Goal: Task Accomplishment & Management: Manage account settings

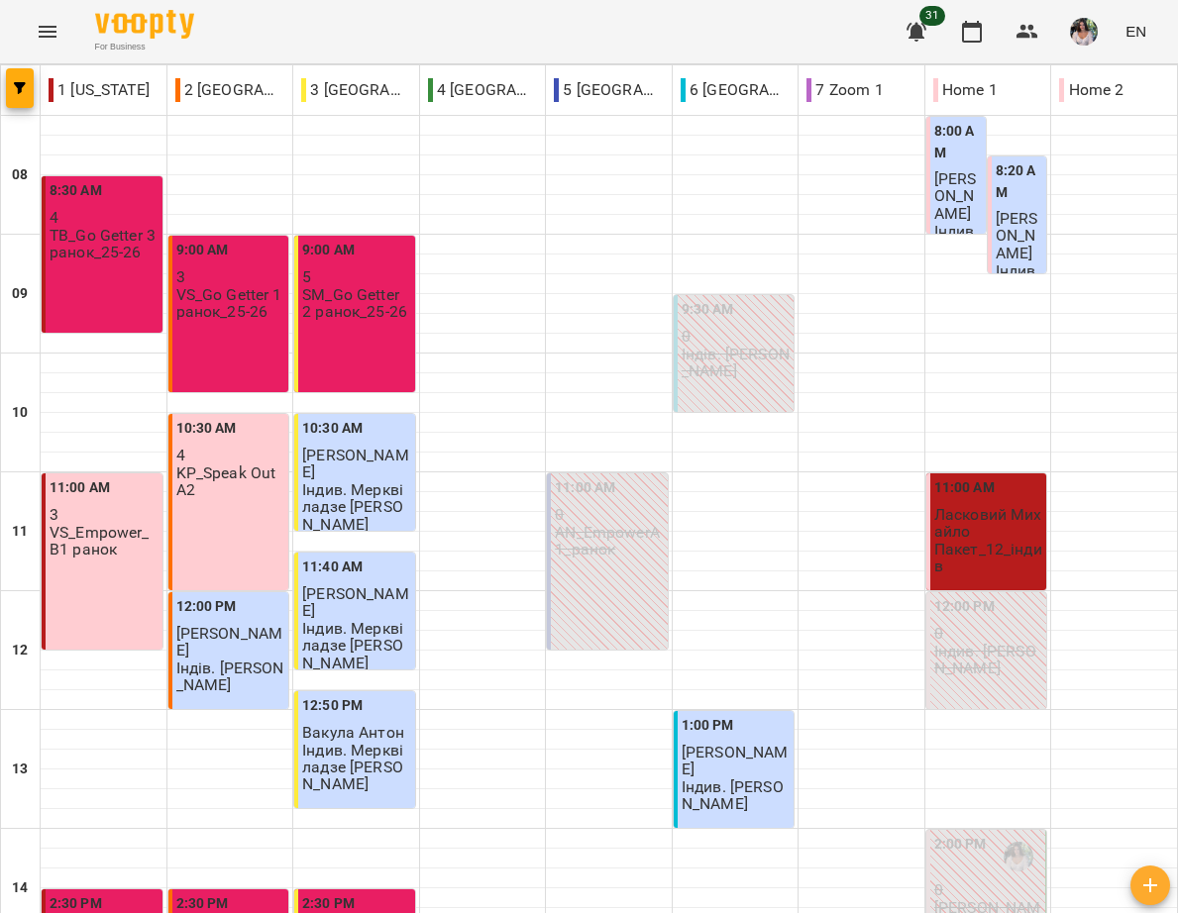
type input "**********"
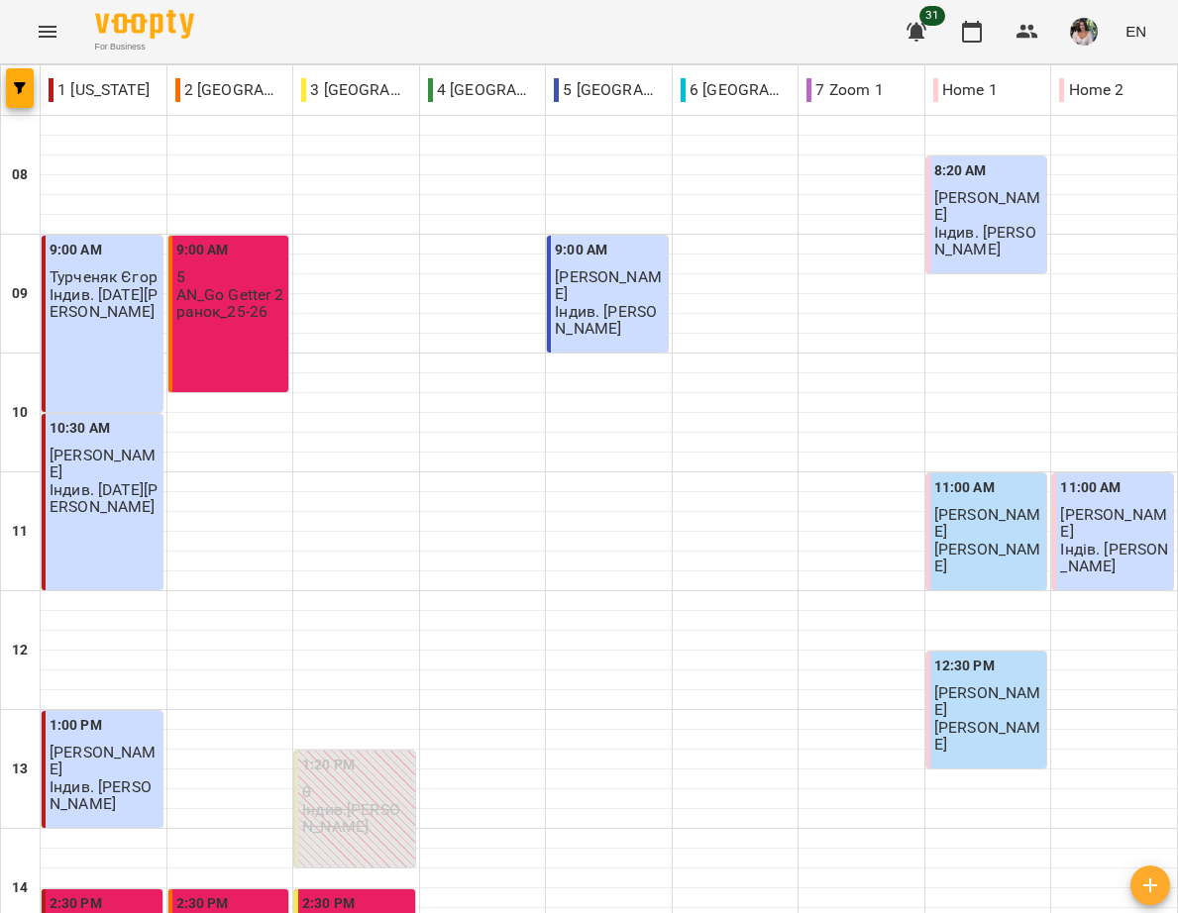
type input "**********"
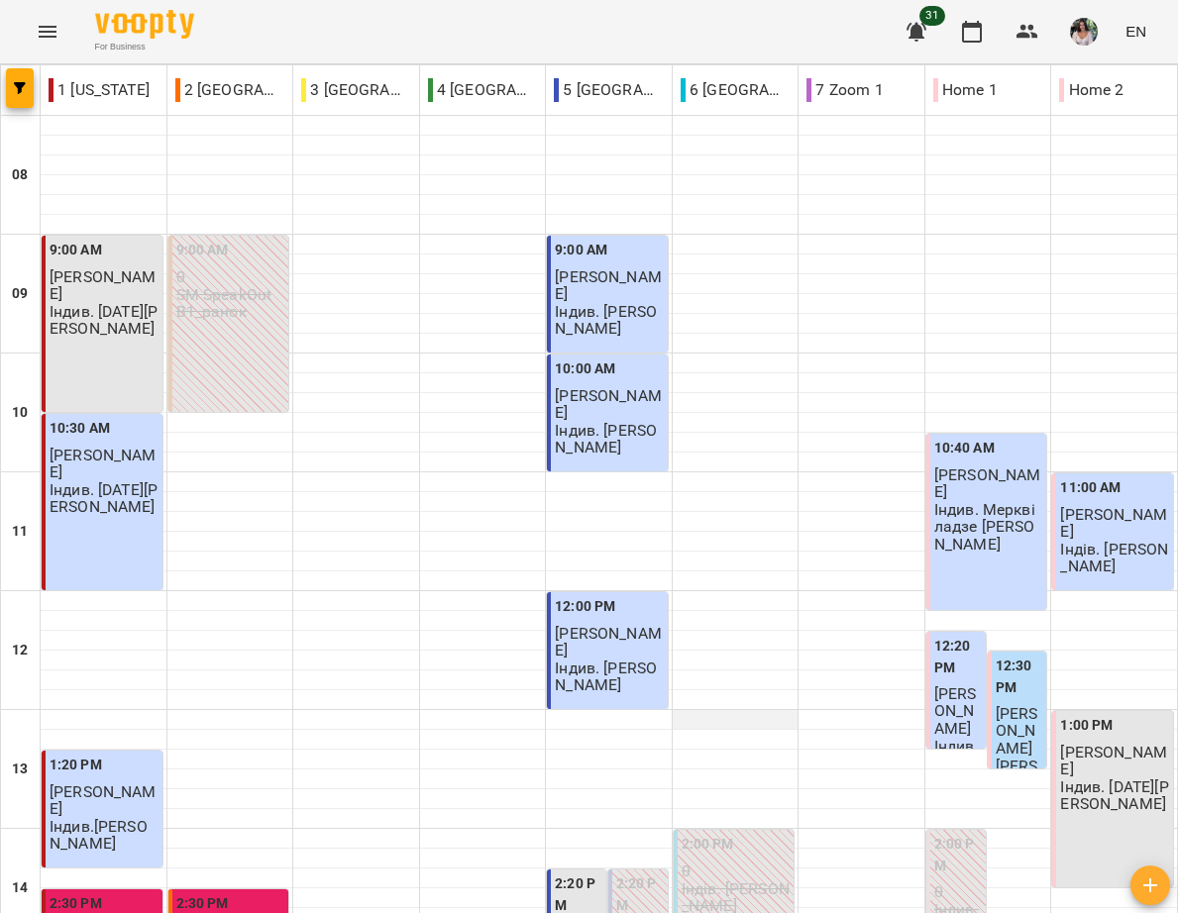
scroll to position [879, 0]
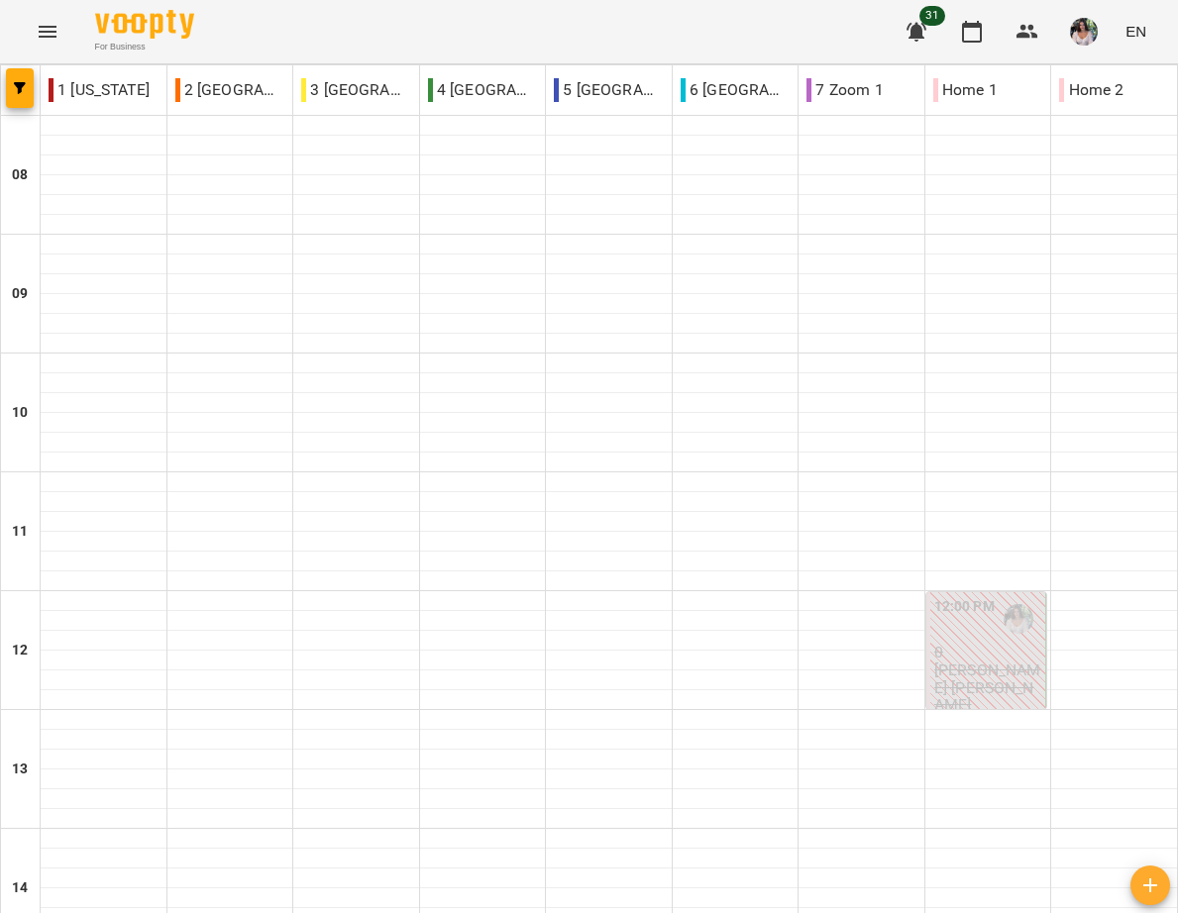
scroll to position [0, 0]
type input "**********"
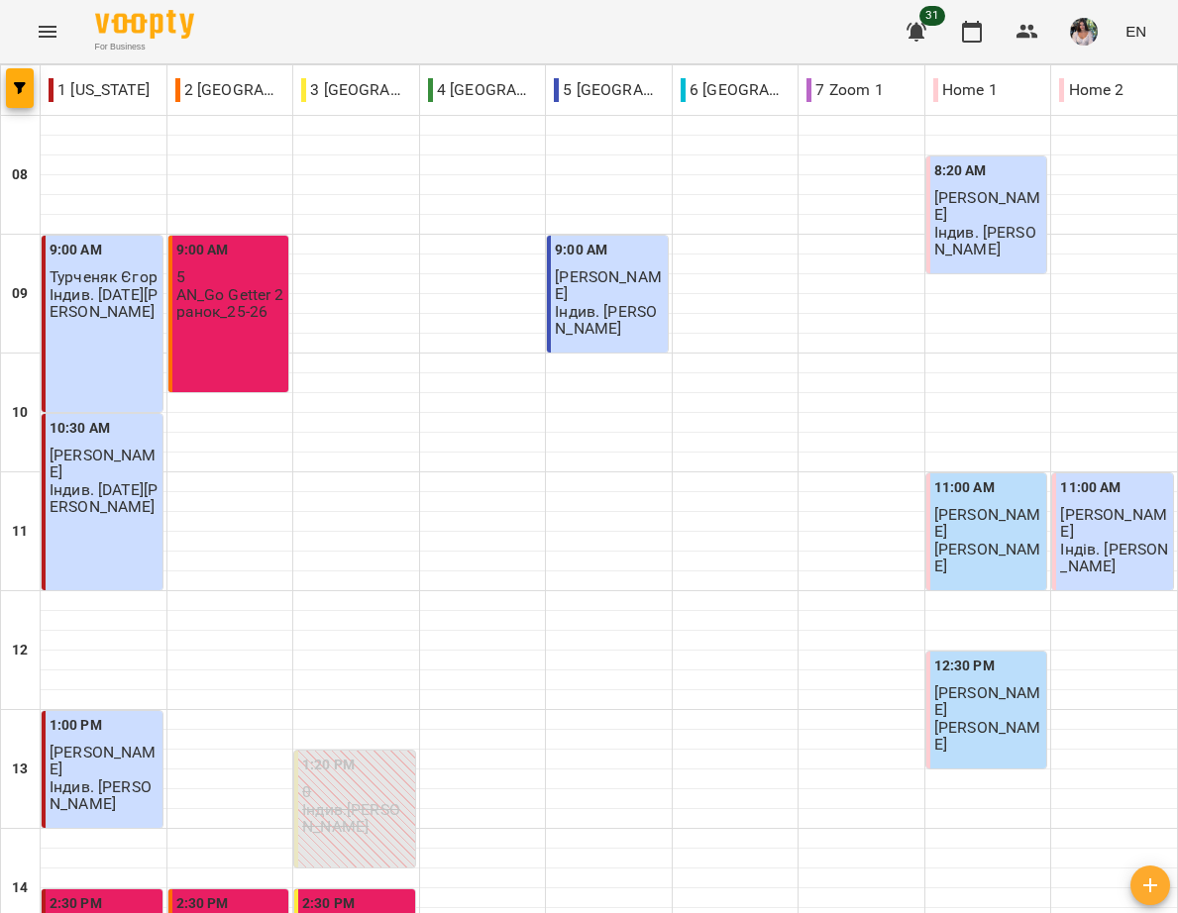
type input "**********"
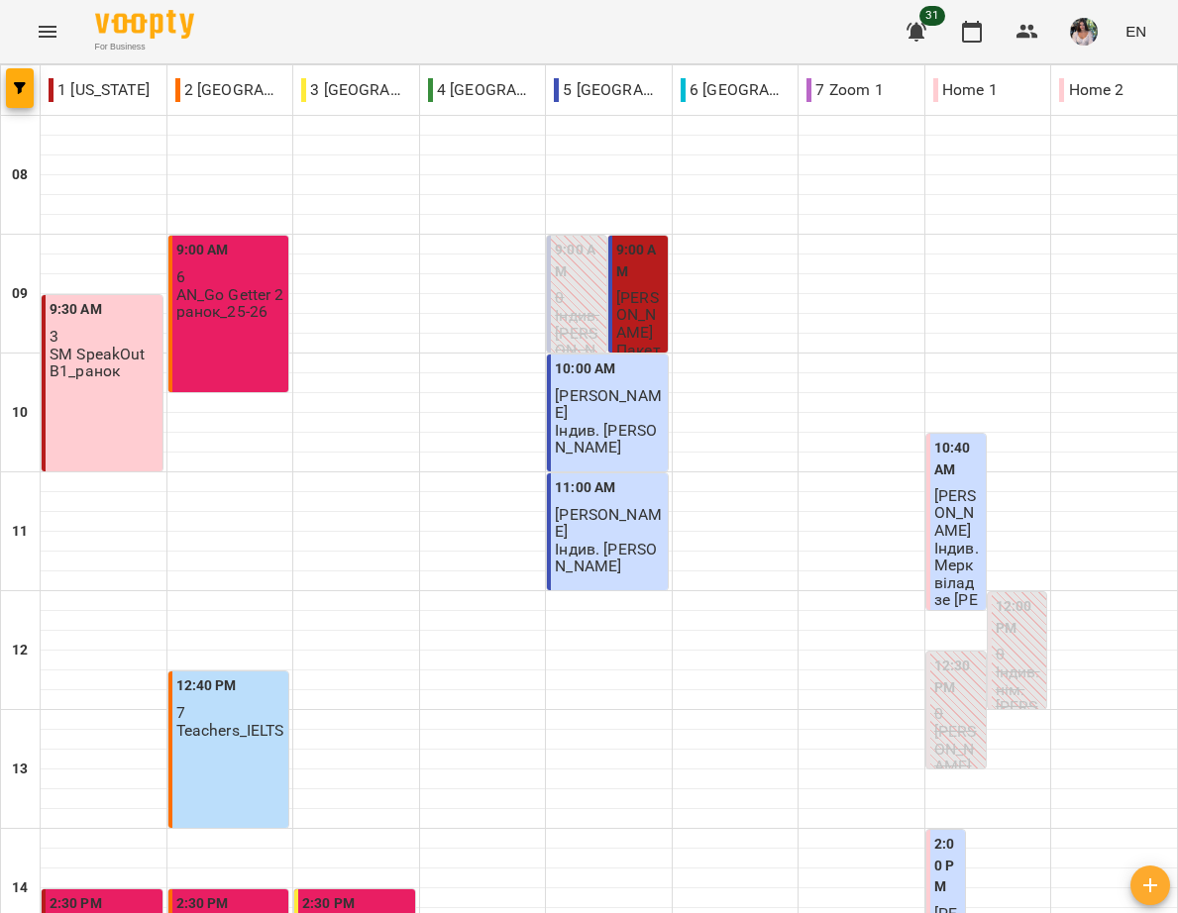
scroll to position [879, 0]
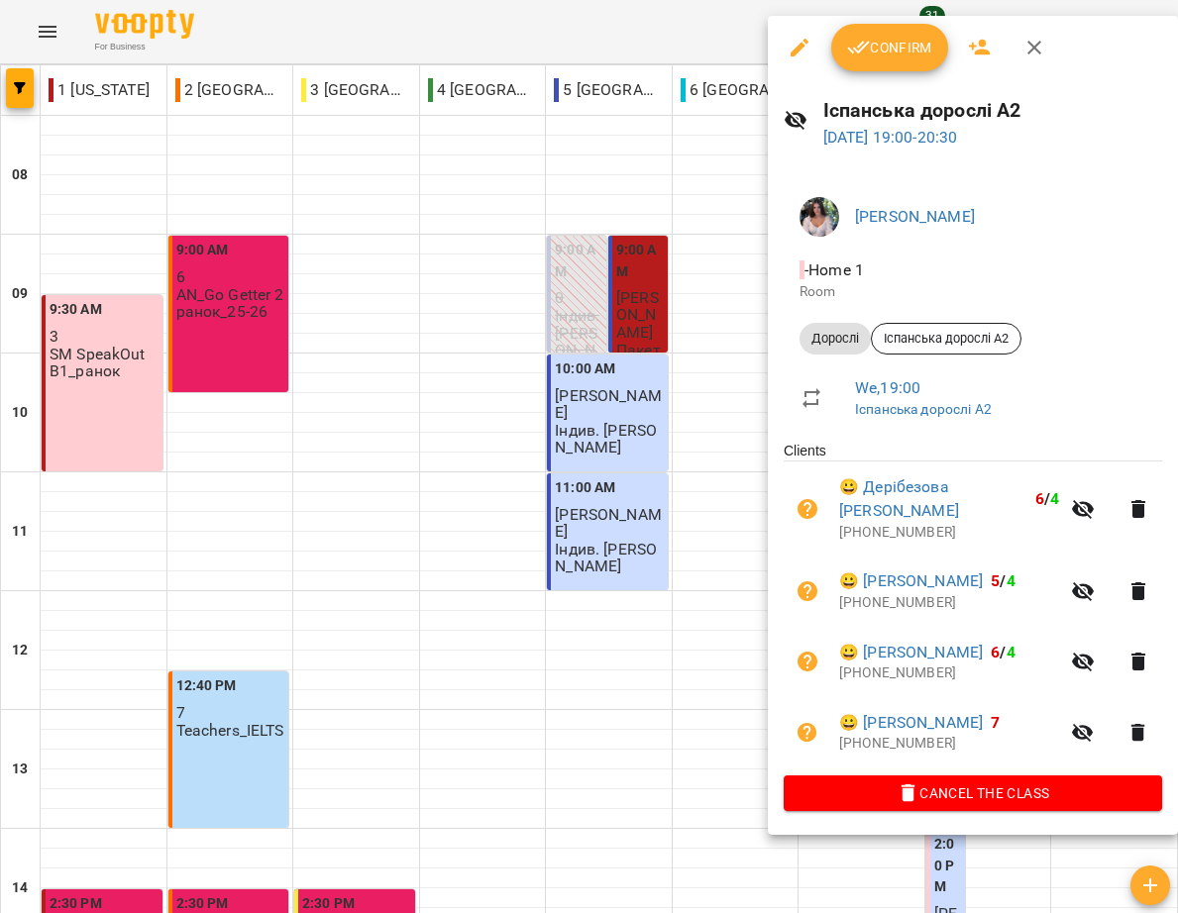
click at [902, 43] on span "Confirm" at bounding box center [889, 48] width 85 height 24
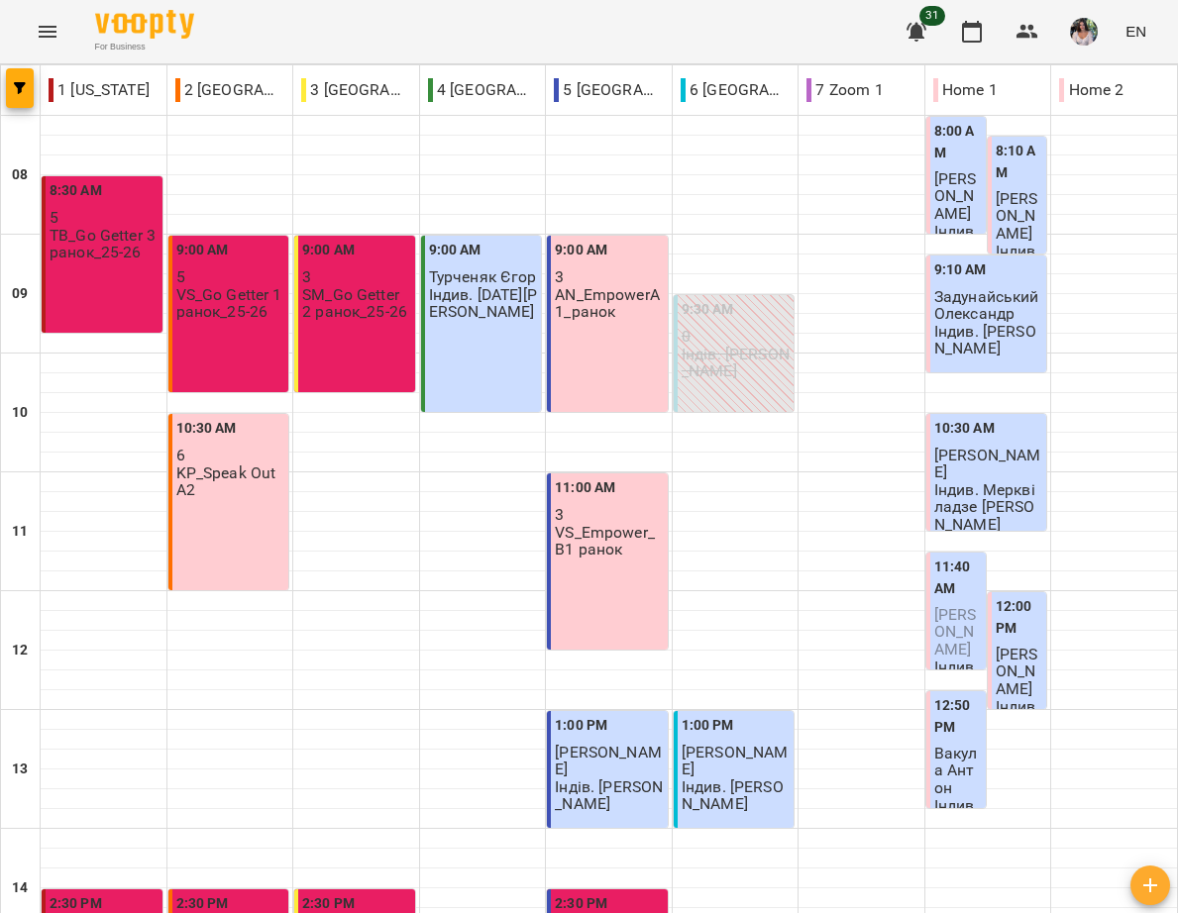
scroll to position [879, 0]
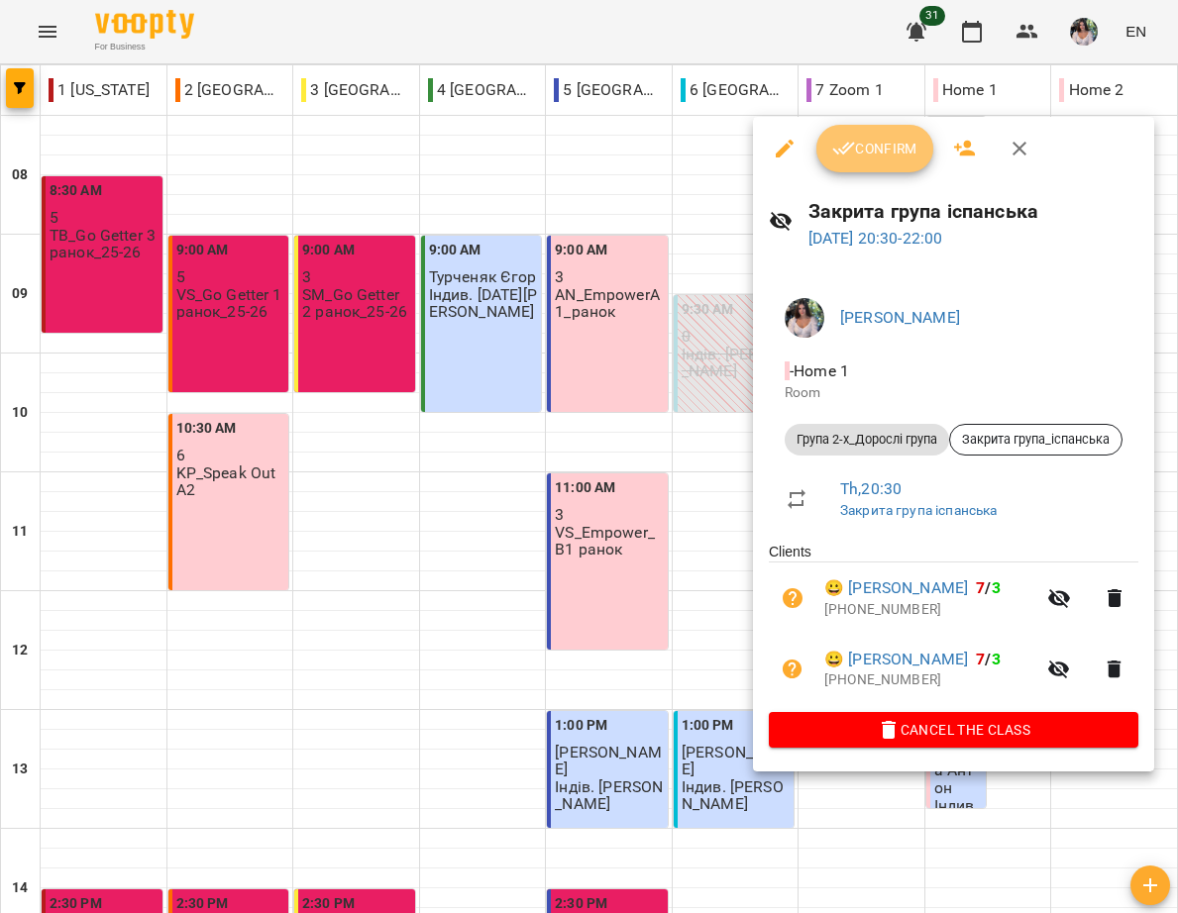
click at [880, 152] on span "Confirm" at bounding box center [874, 149] width 85 height 24
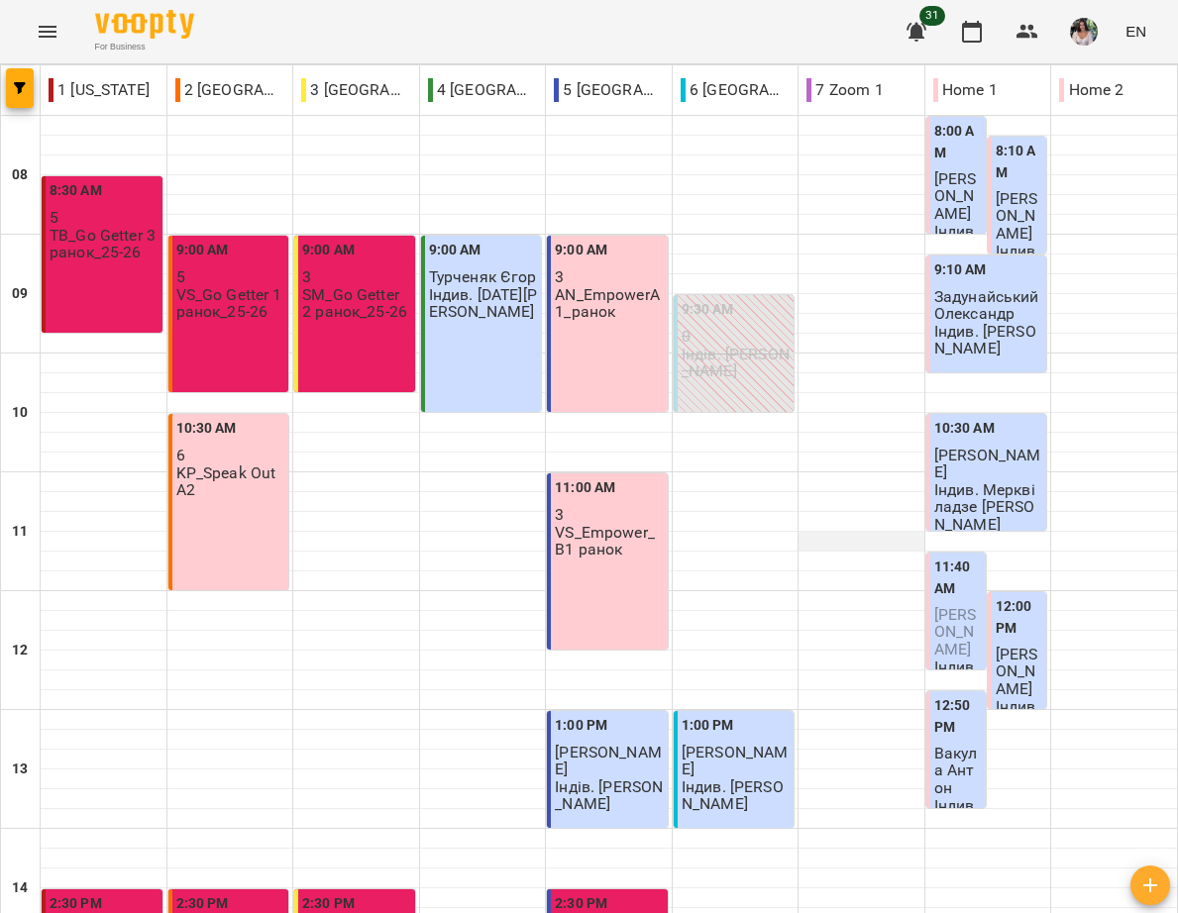
scroll to position [879, 0]
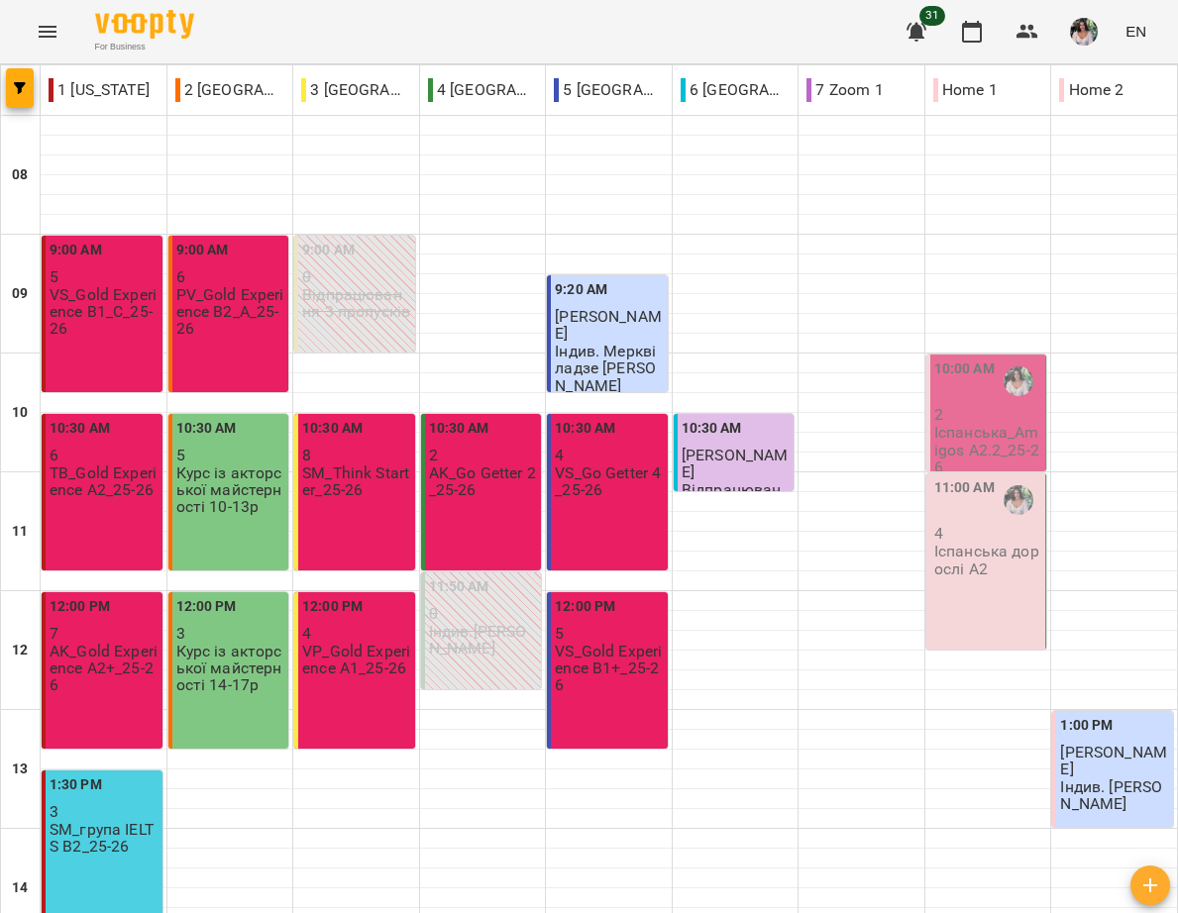
click at [978, 437] on p "Іспанська_Amigos A2.2_25-26" at bounding box center [988, 449] width 108 height 51
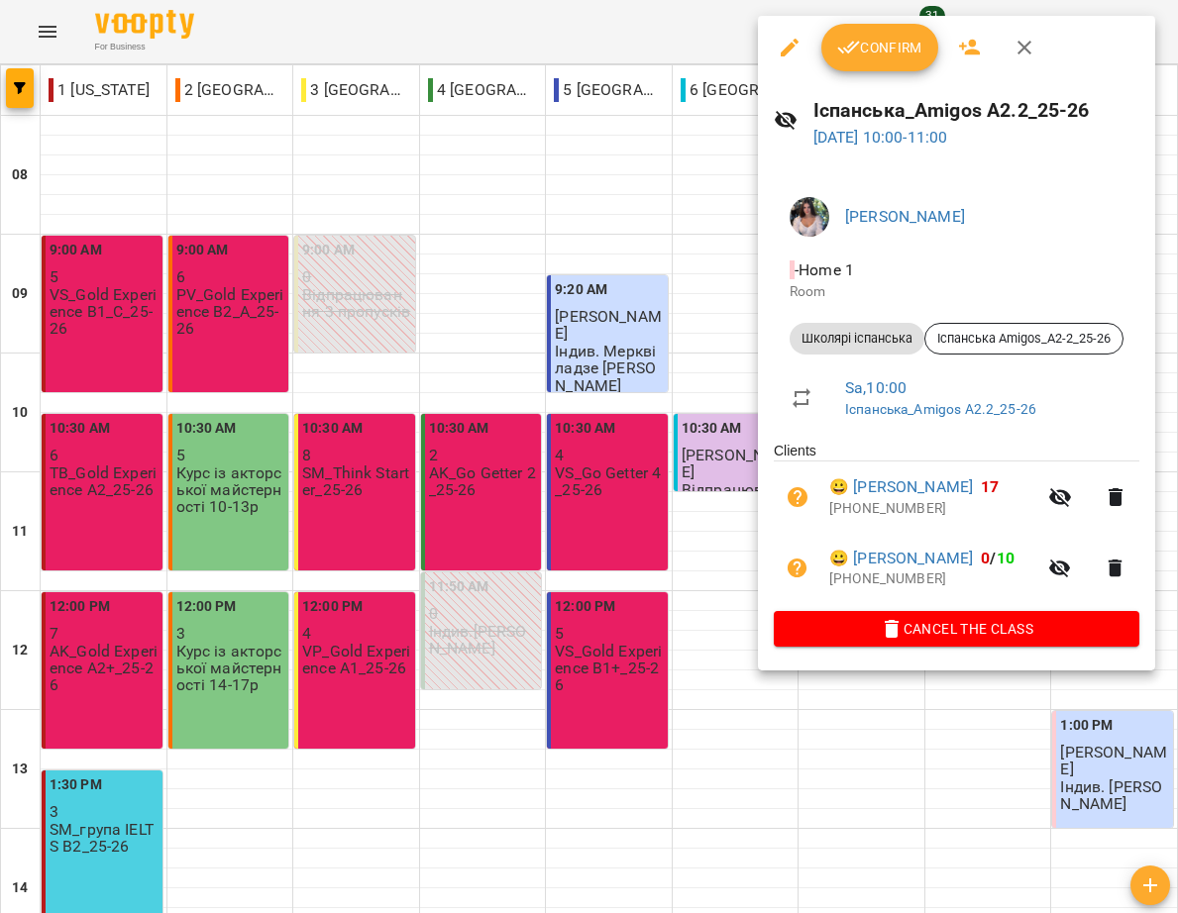
click at [908, 47] on span "Confirm" at bounding box center [879, 48] width 85 height 24
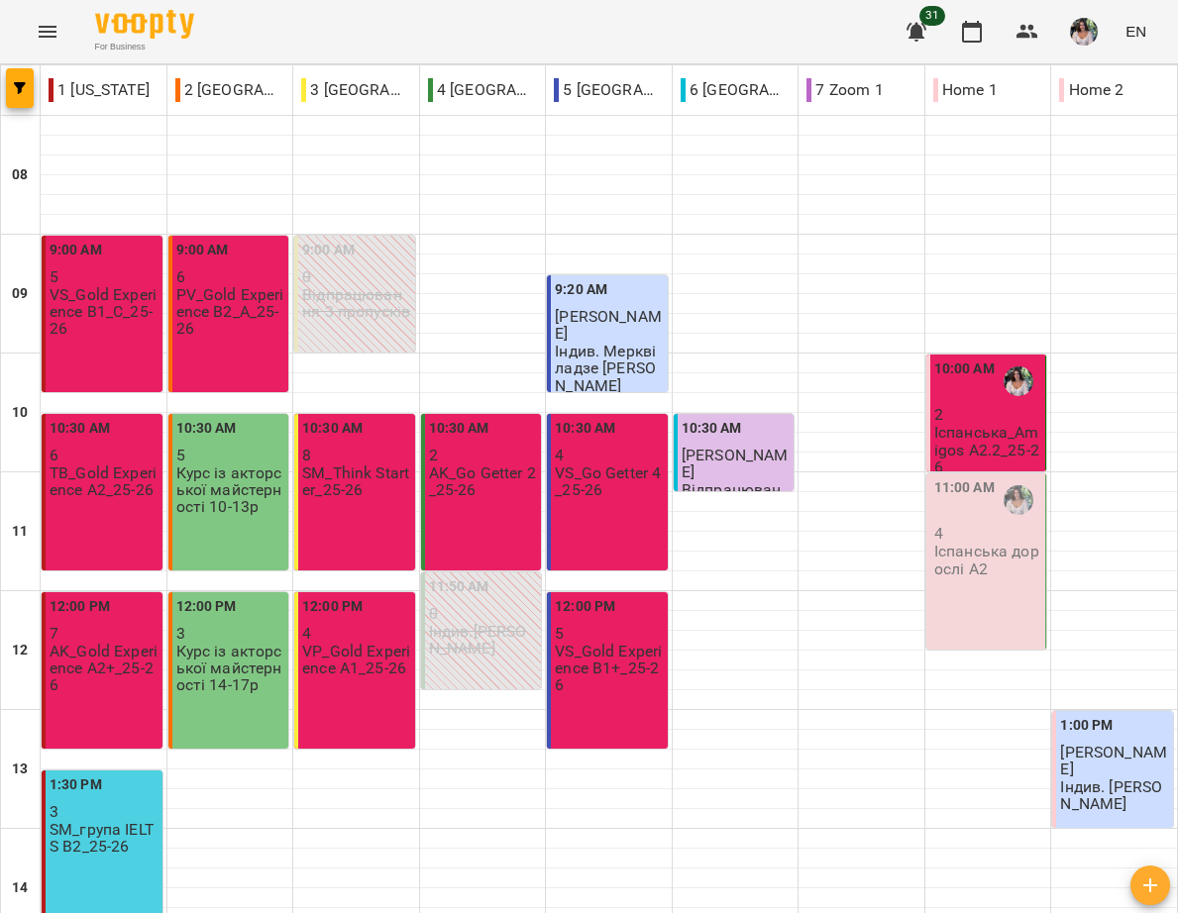
scroll to position [169, 0]
click at [979, 543] on p "Іспанська дорослі А2" at bounding box center [988, 560] width 108 height 35
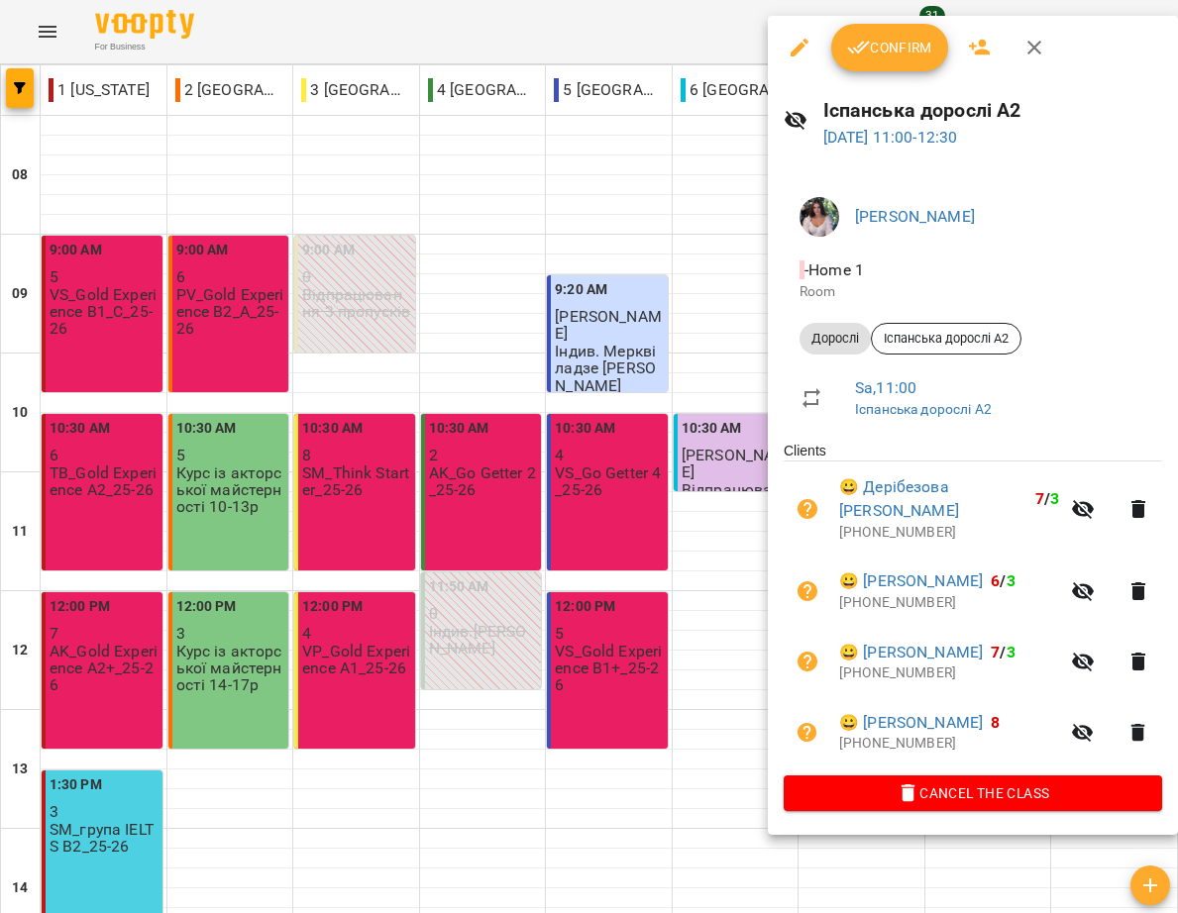
click at [881, 45] on span "Confirm" at bounding box center [889, 48] width 85 height 24
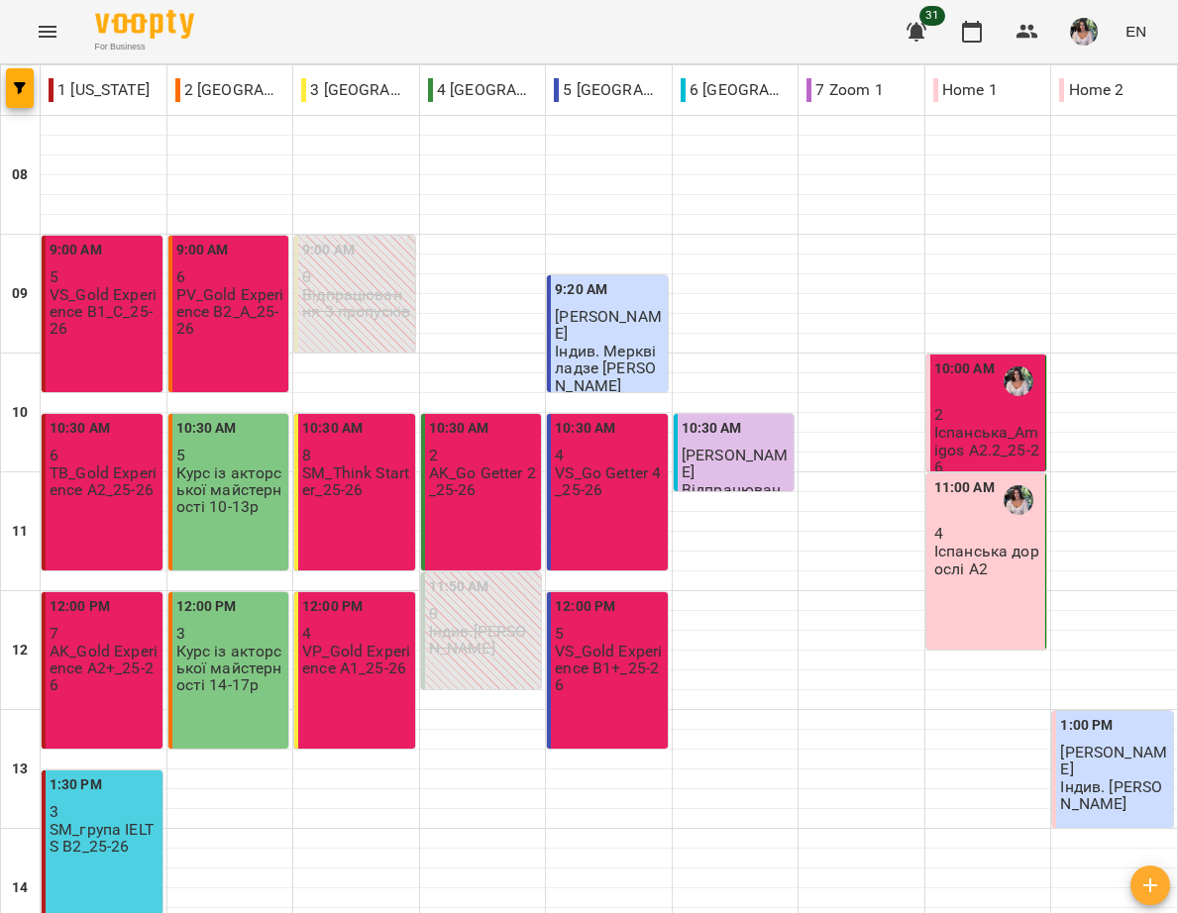
scroll to position [879, 0]
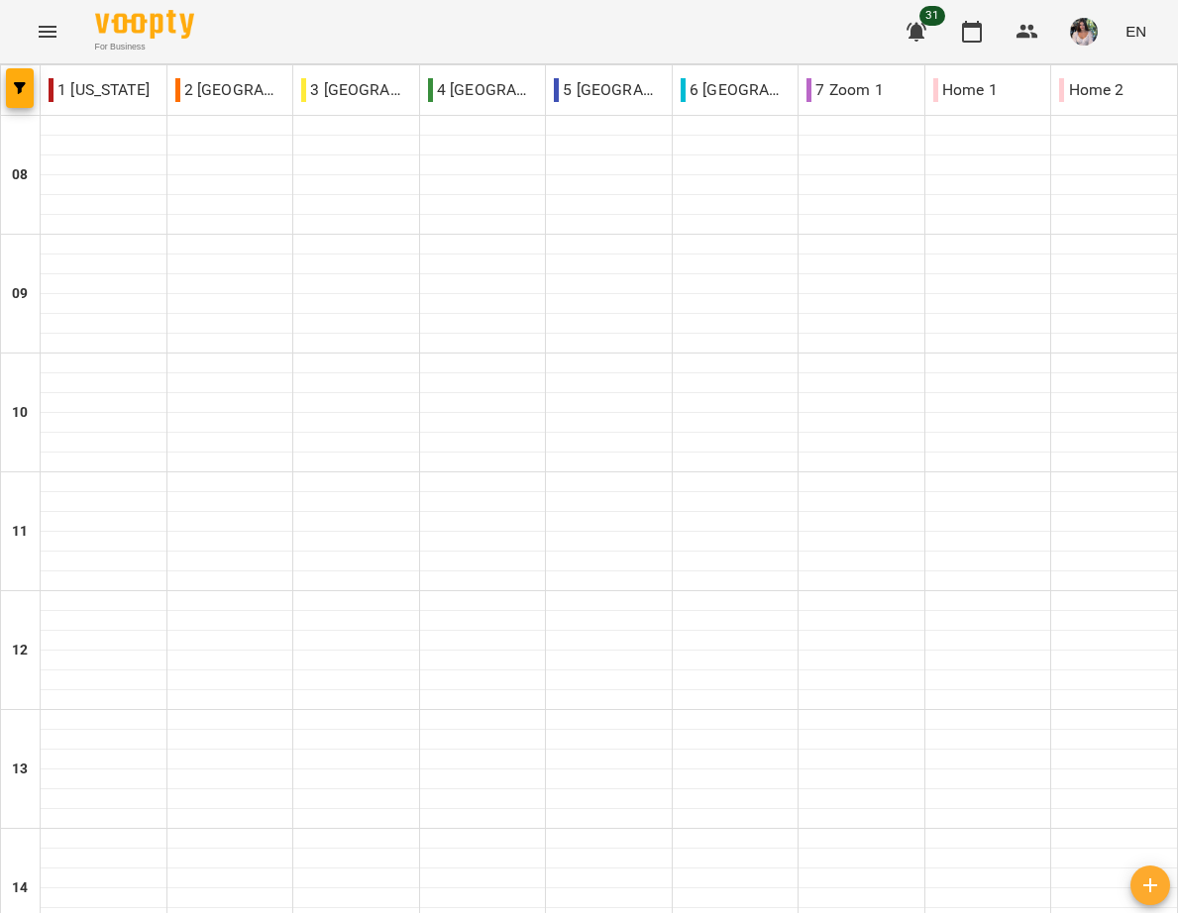
scroll to position [0, 0]
type input "**********"
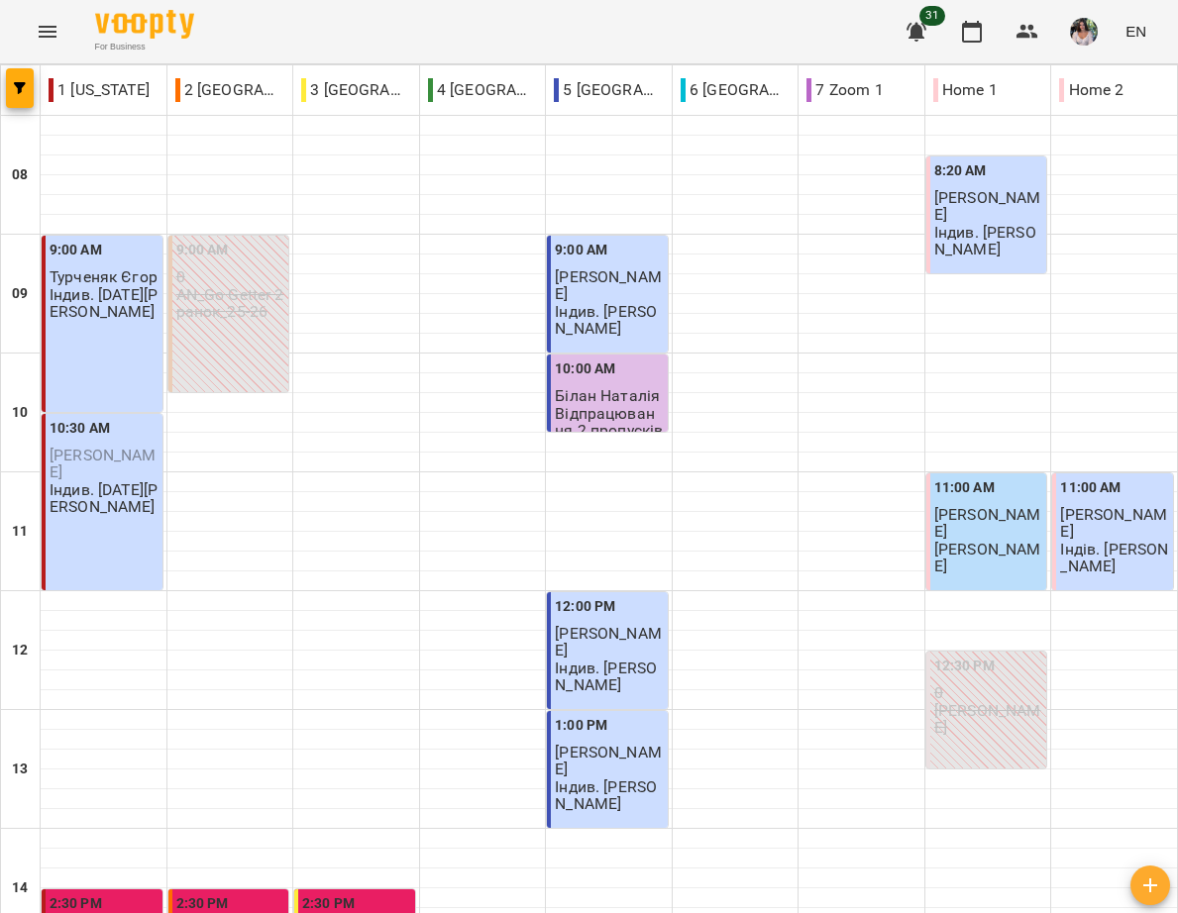
scroll to position [879, 0]
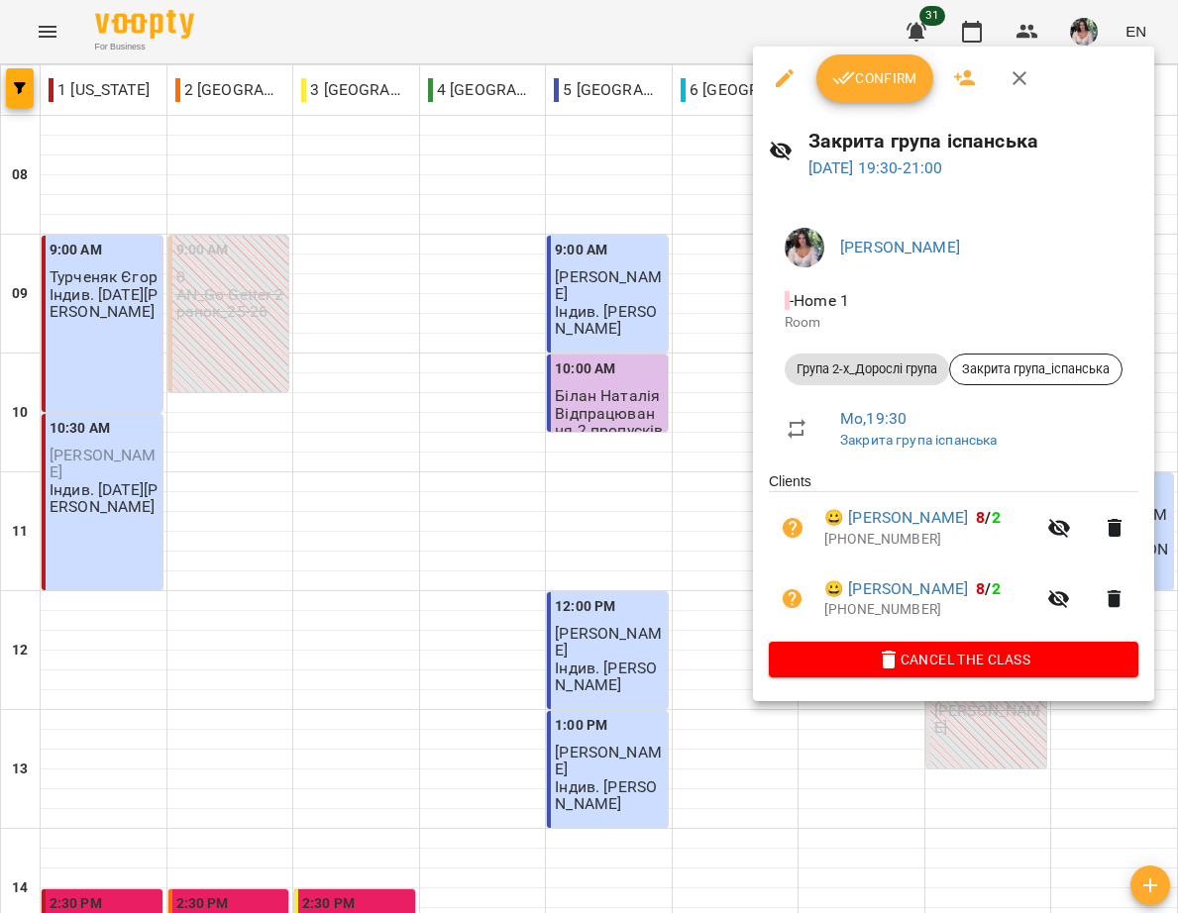
click at [881, 92] on button "Confirm" at bounding box center [874, 78] width 117 height 48
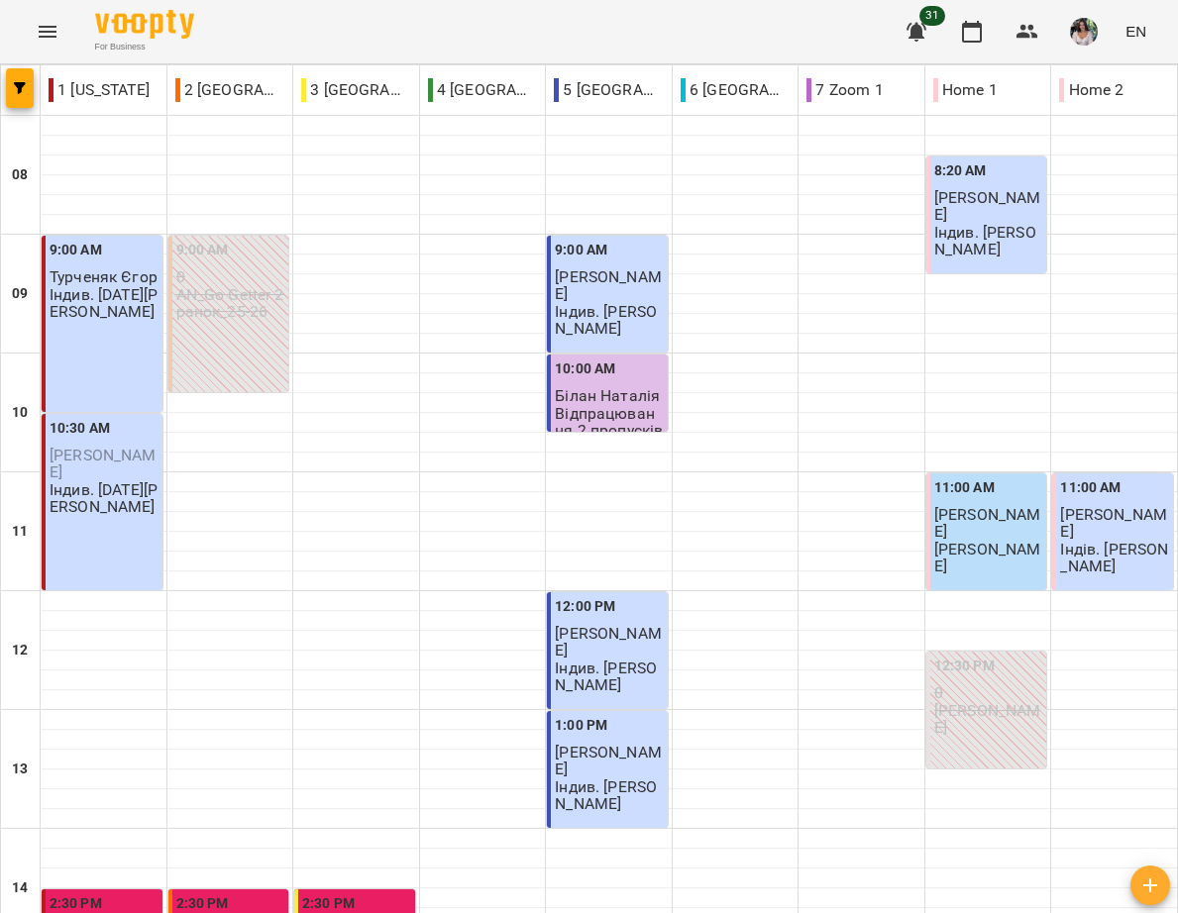
scroll to position [879, 0]
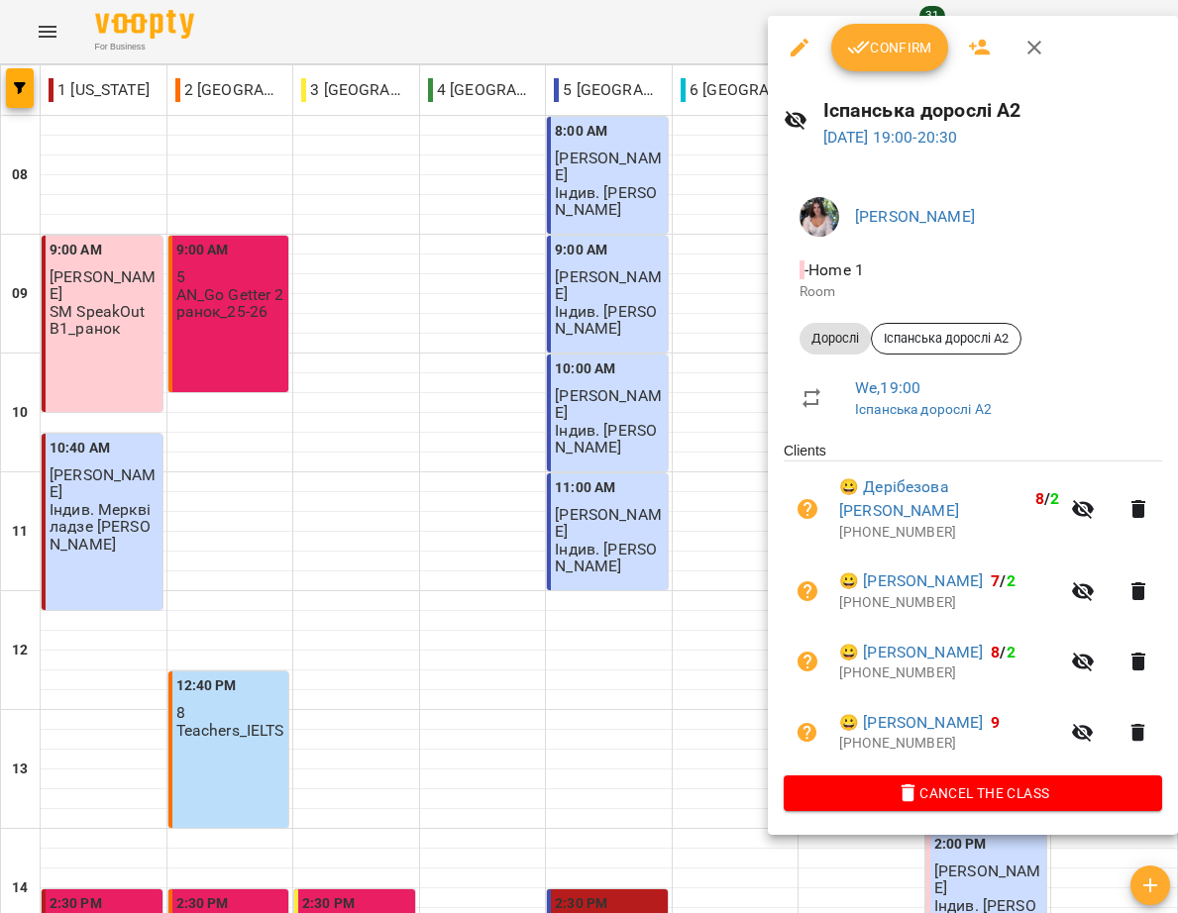
click at [887, 53] on span "Confirm" at bounding box center [889, 48] width 85 height 24
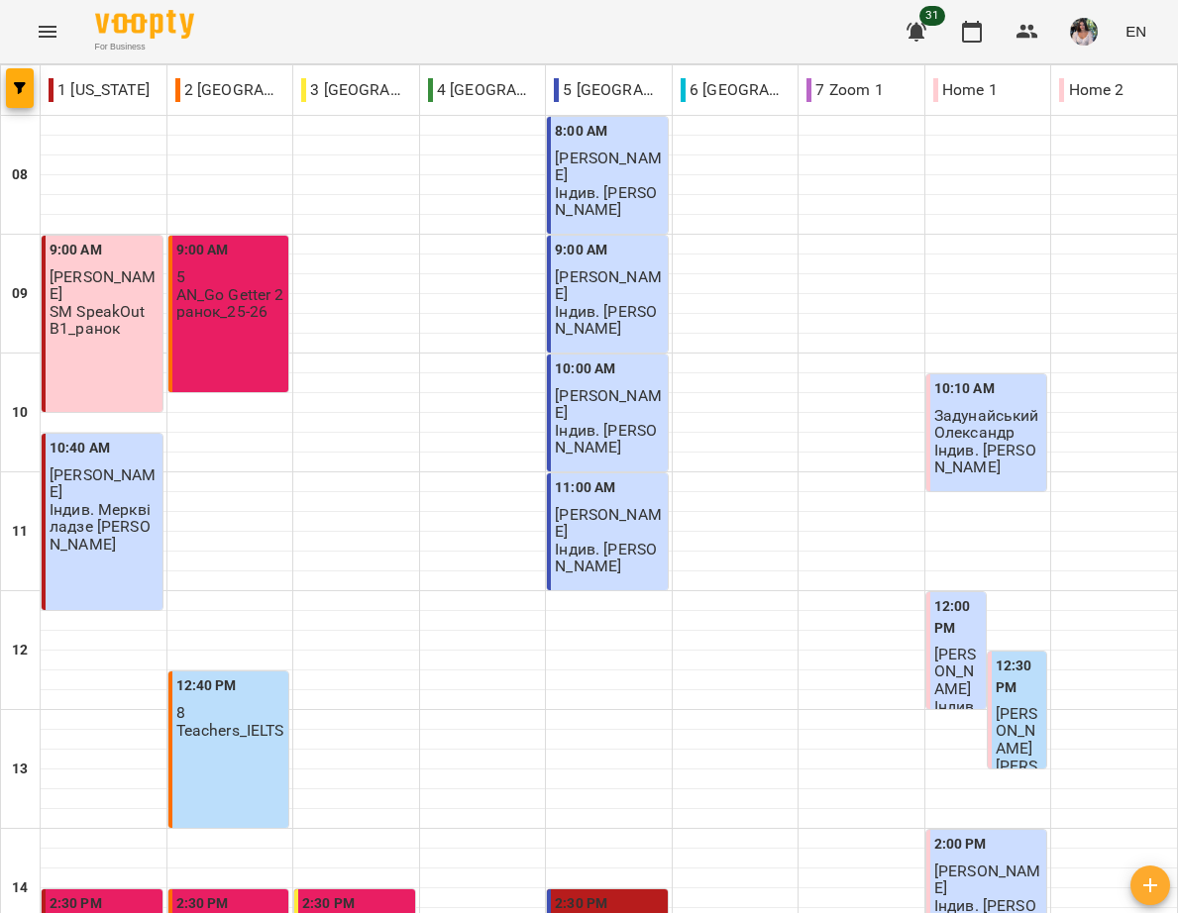
scroll to position [879, 0]
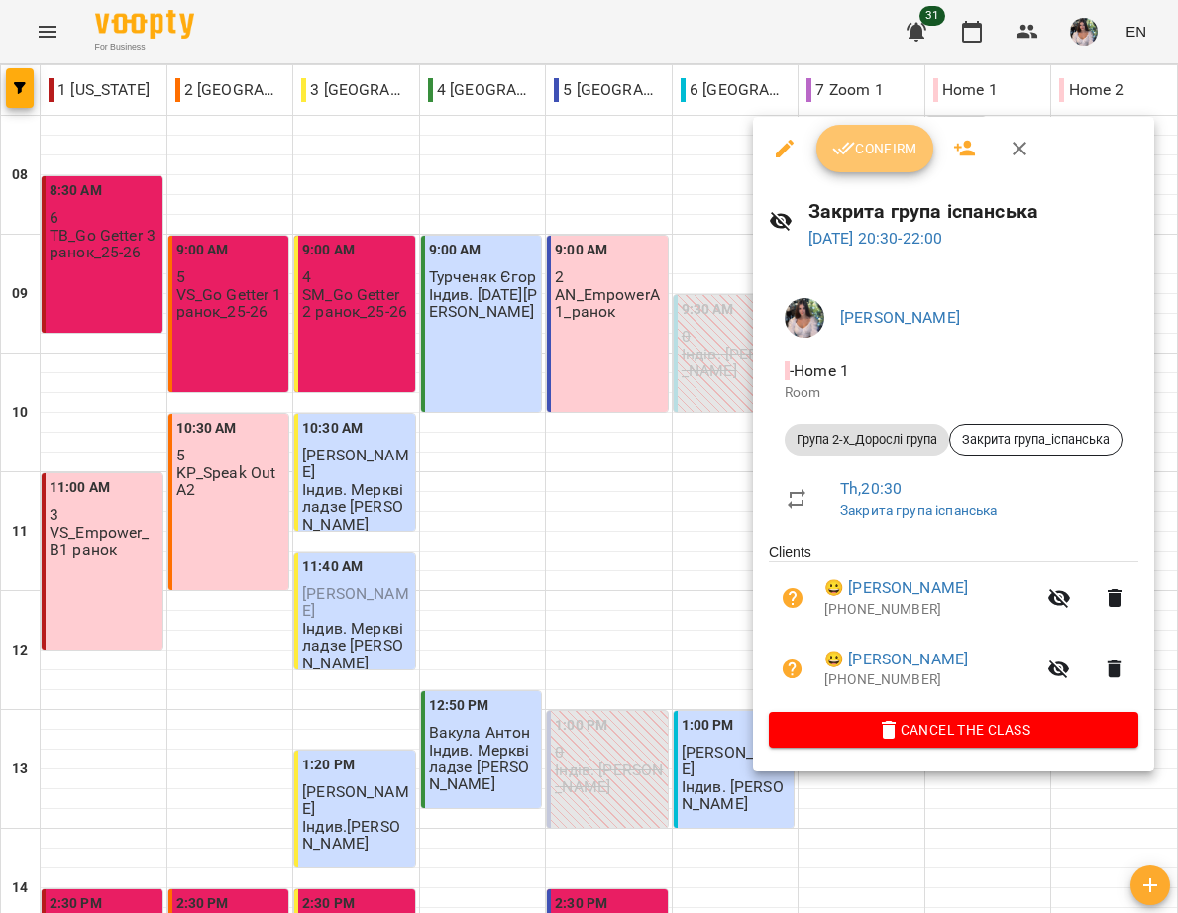
click at [880, 158] on span "Confirm" at bounding box center [874, 149] width 85 height 24
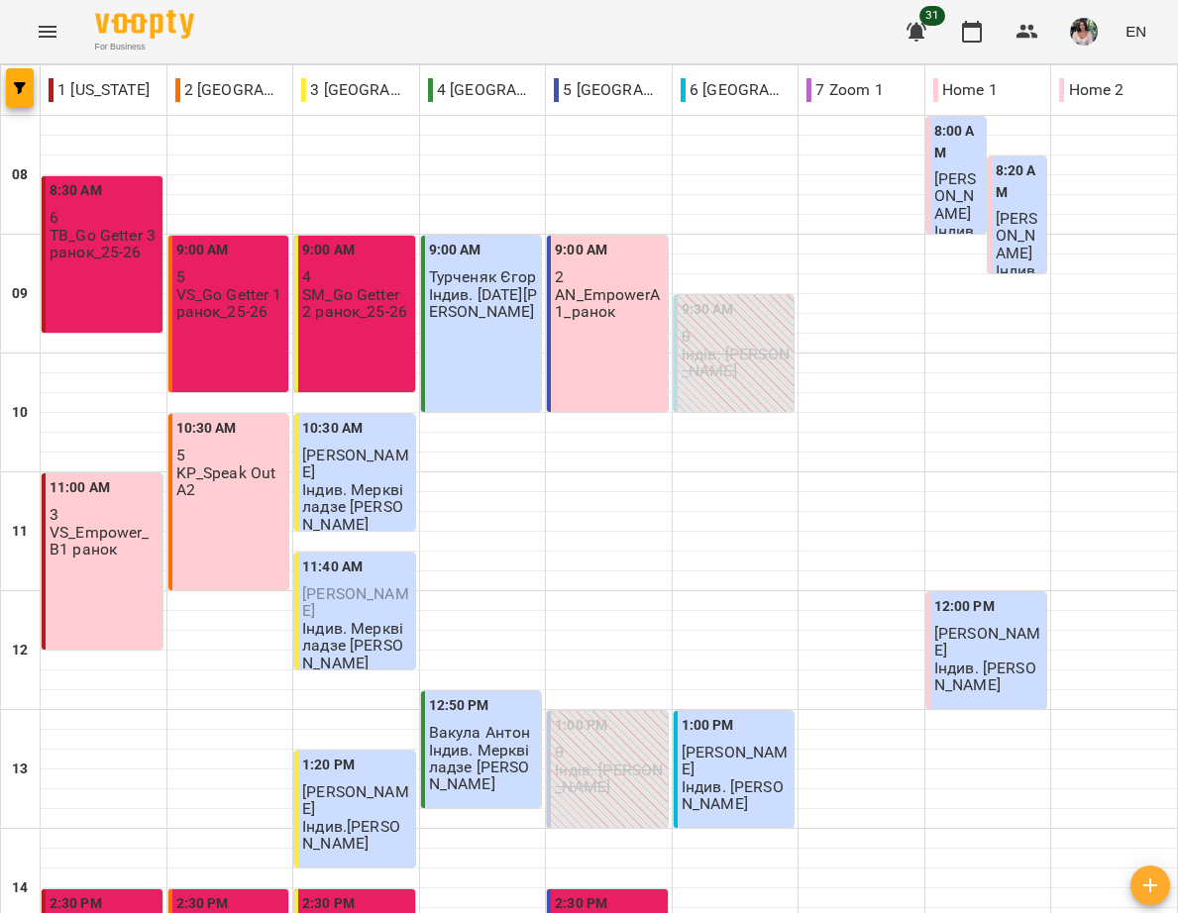
scroll to position [879, 0]
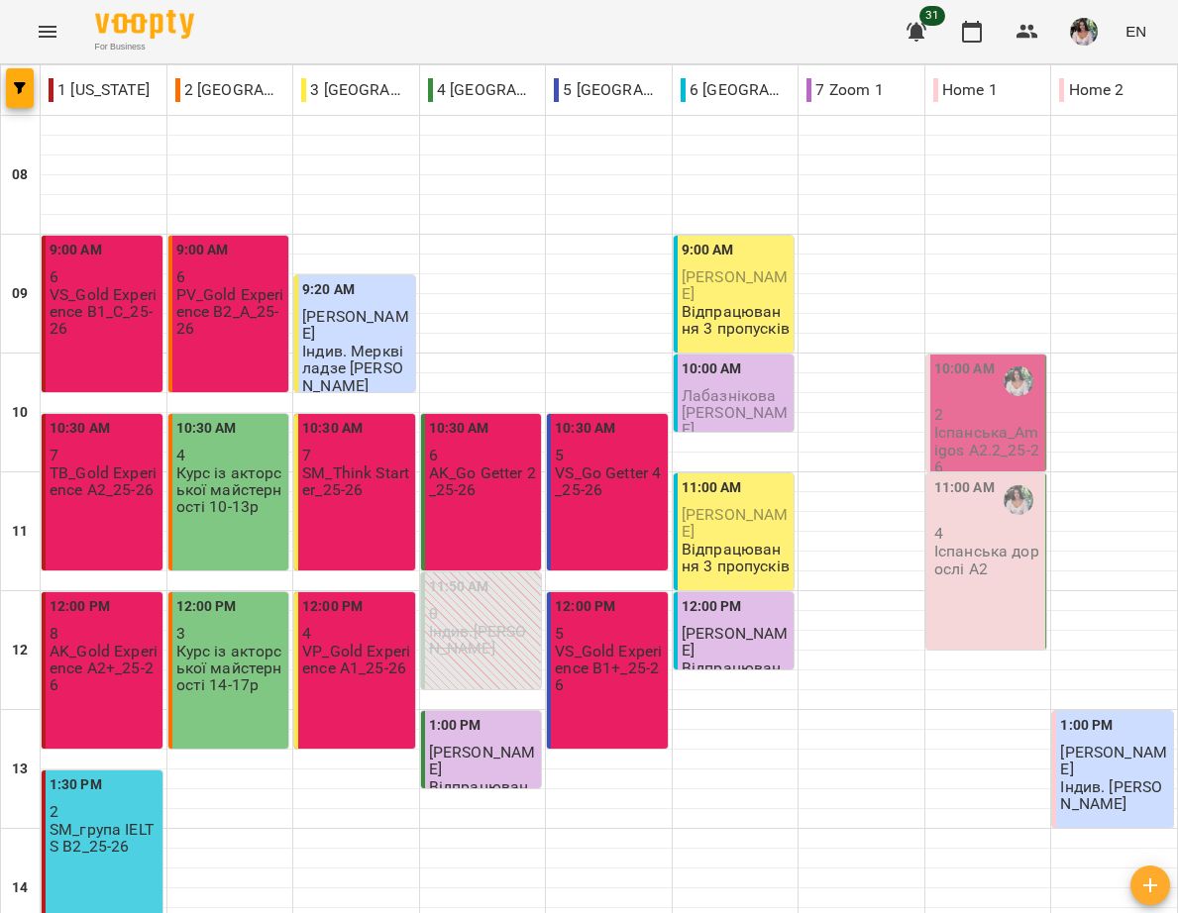
click at [997, 421] on p "2" at bounding box center [988, 414] width 108 height 17
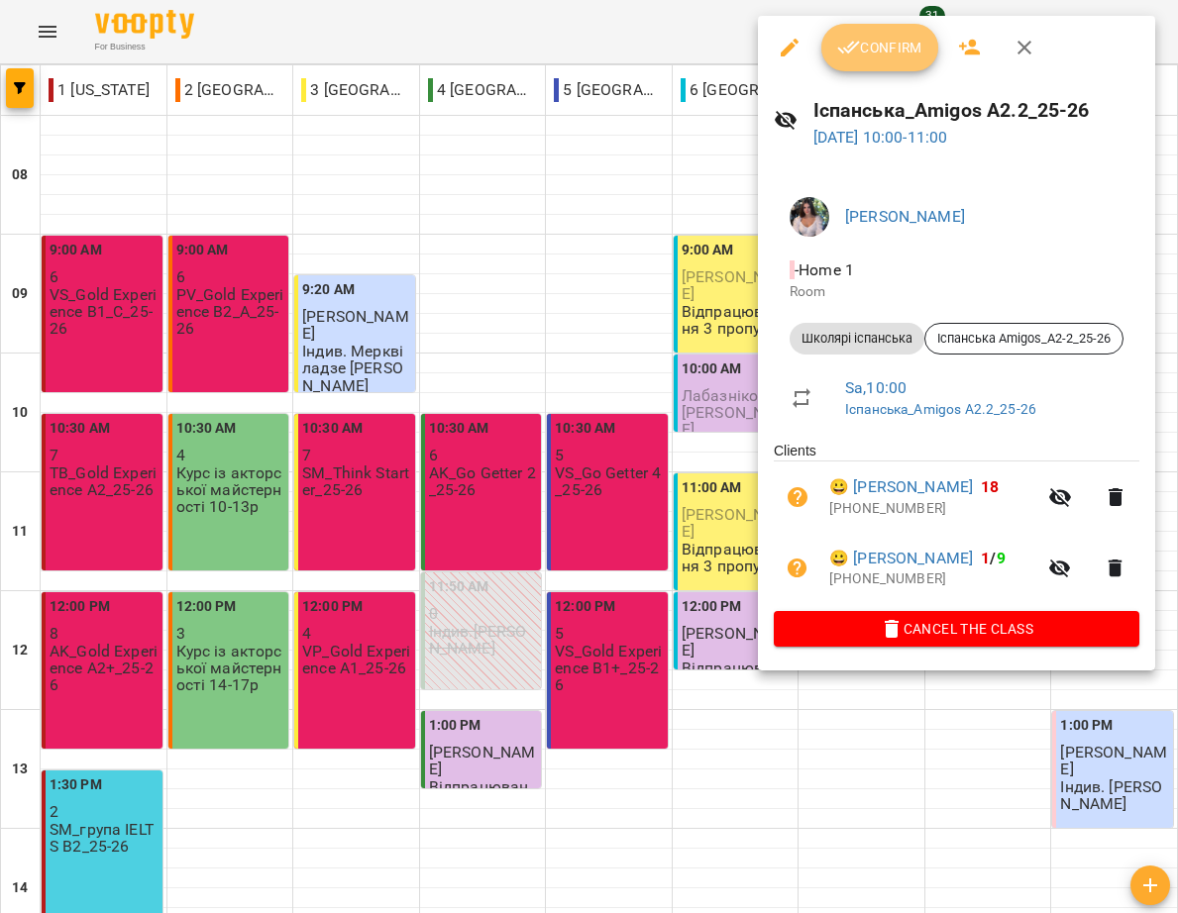
click at [891, 51] on span "Confirm" at bounding box center [879, 48] width 85 height 24
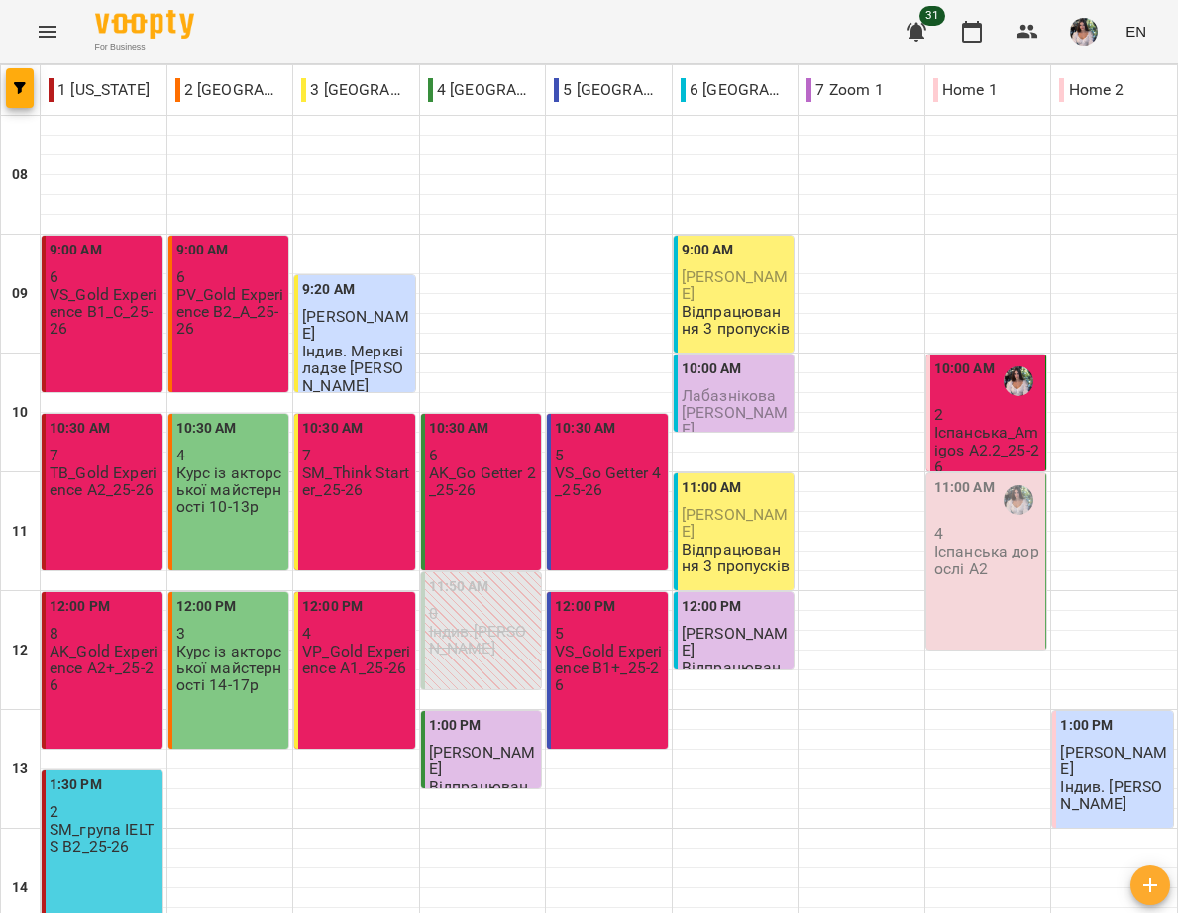
click at [985, 600] on div "11:00 AM 4 Іспанська дорослі А2" at bounding box center [986, 561] width 121 height 176
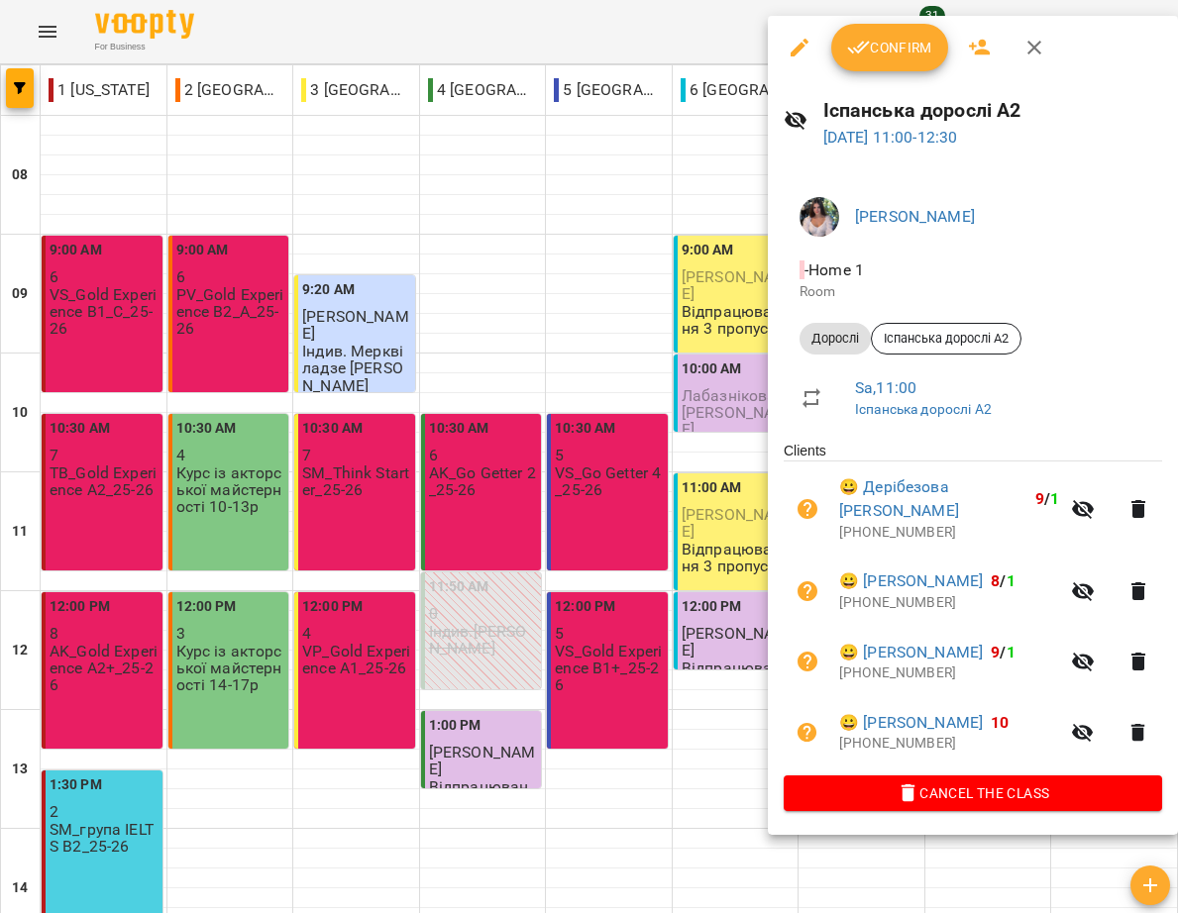
click at [916, 40] on span "Confirm" at bounding box center [889, 48] width 85 height 24
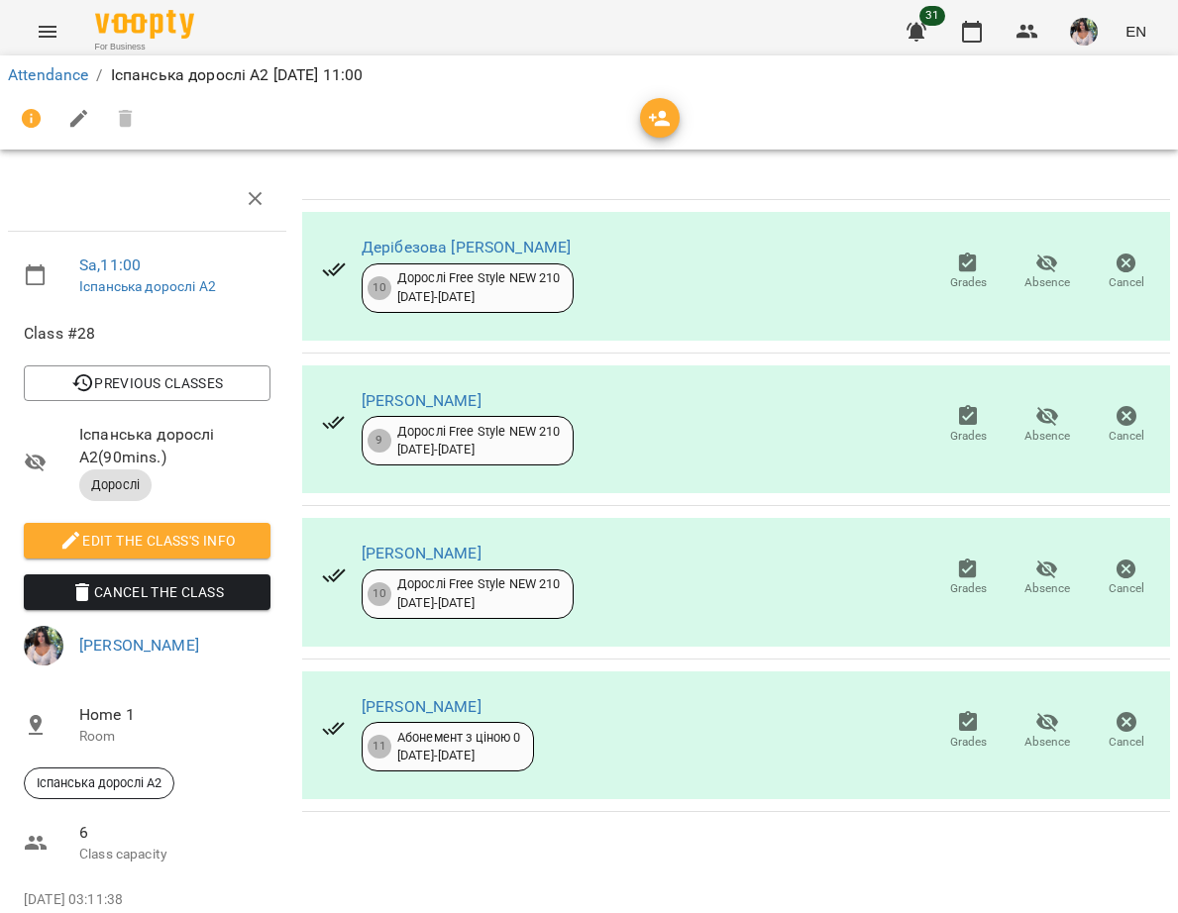
scroll to position [135, 0]
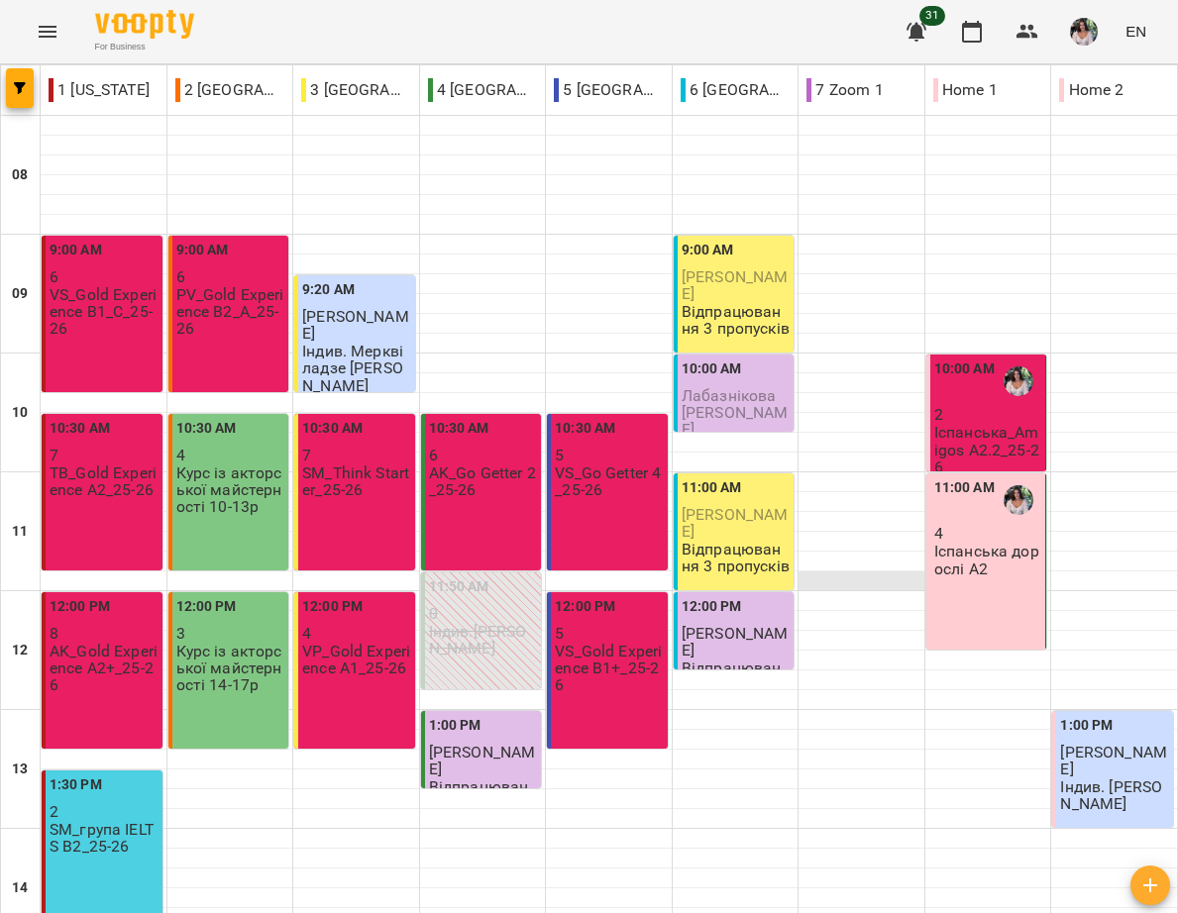
scroll to position [879, 0]
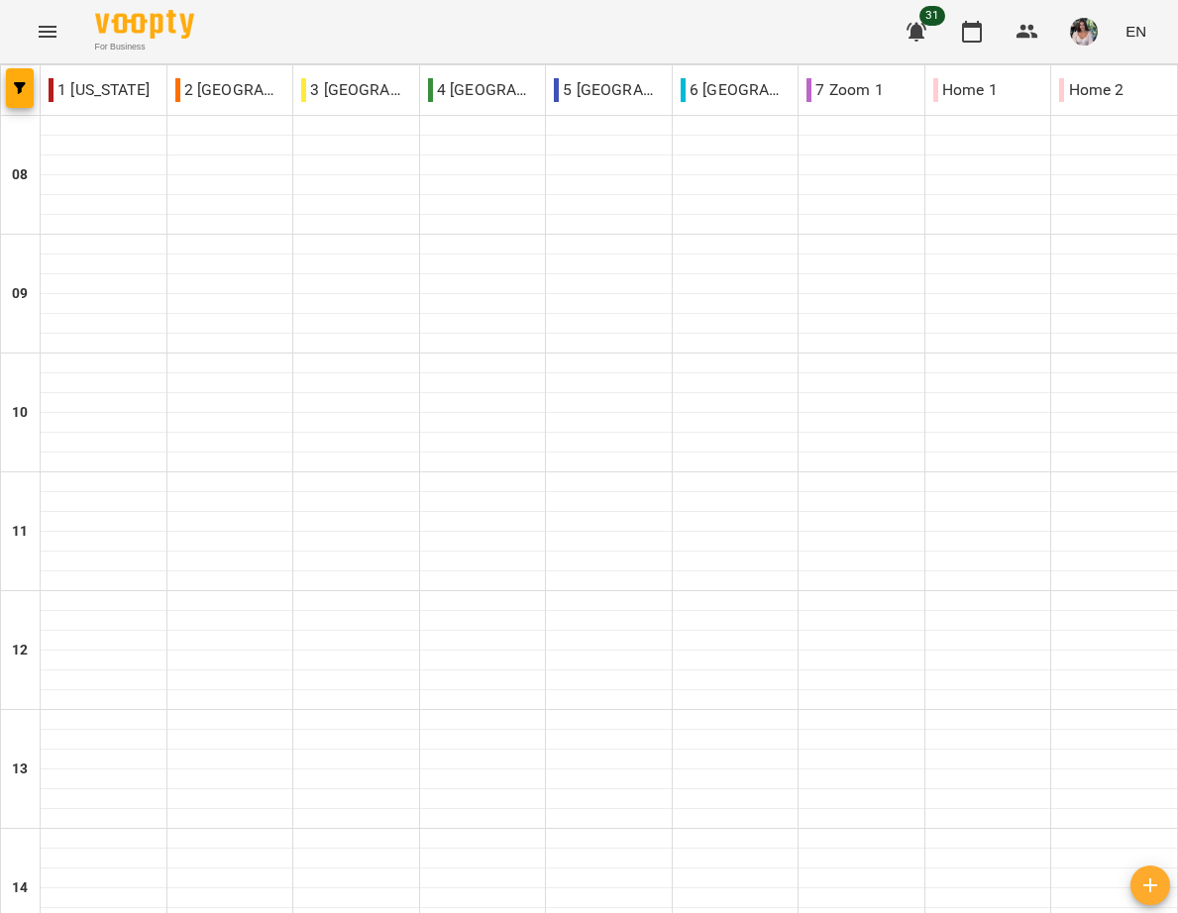
type input "**********"
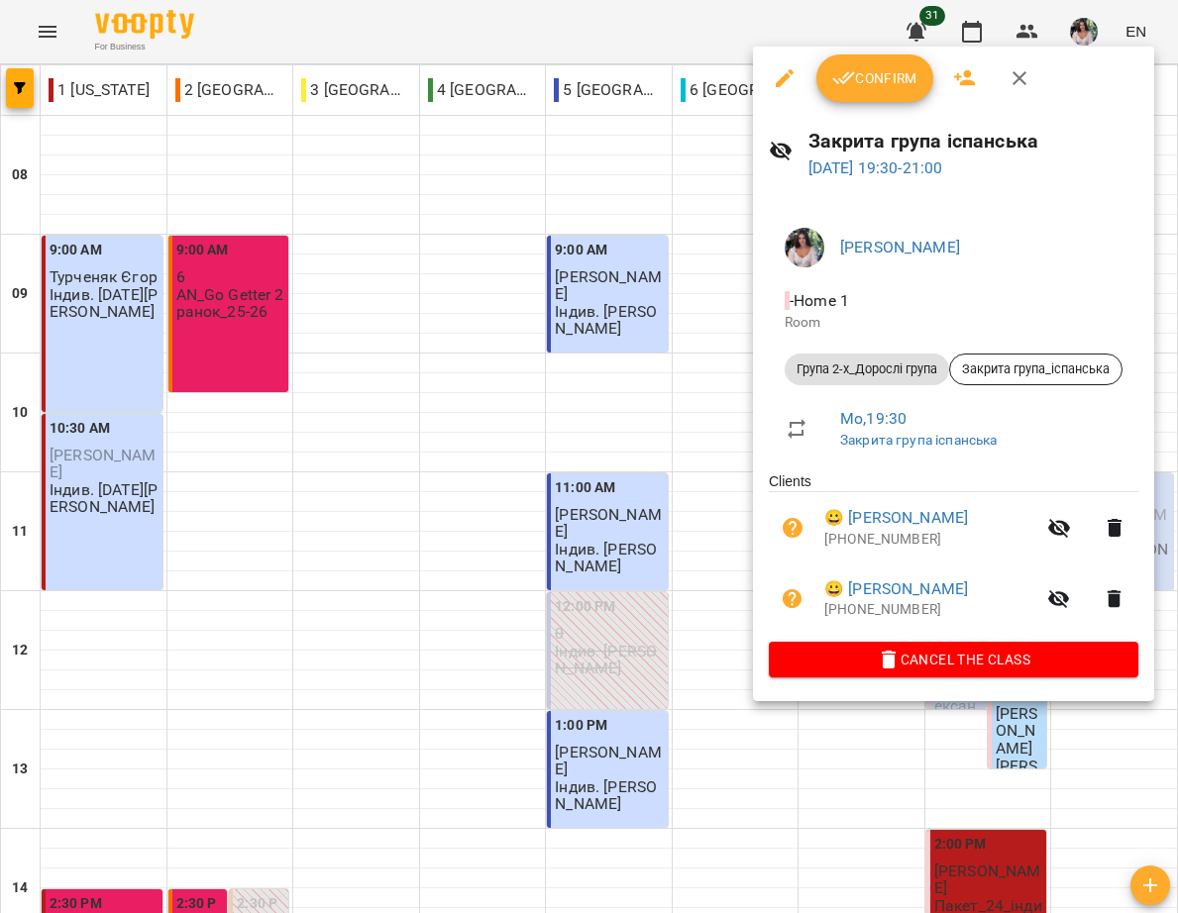
click at [899, 86] on span "Confirm" at bounding box center [874, 78] width 85 height 24
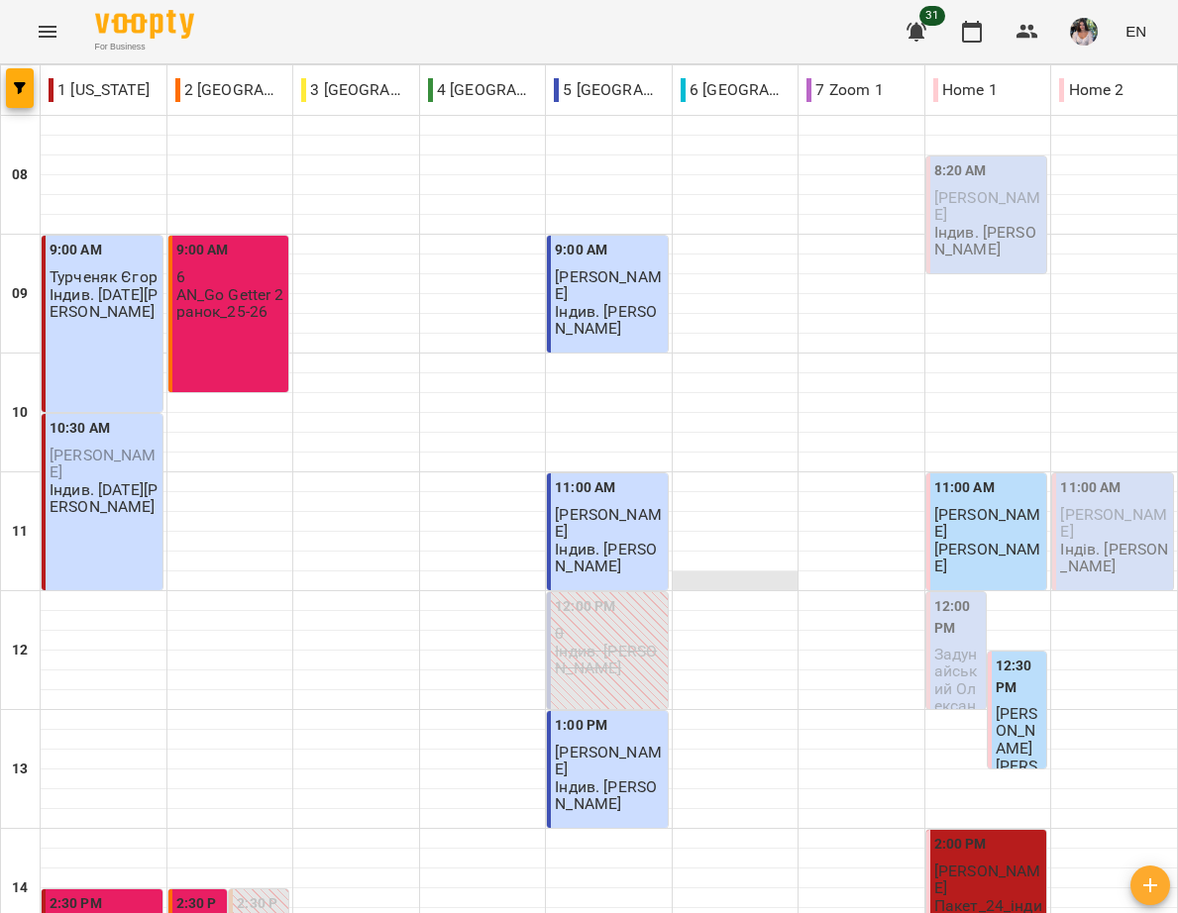
scroll to position [879, 0]
